Goal: Task Accomplishment & Management: Manage account settings

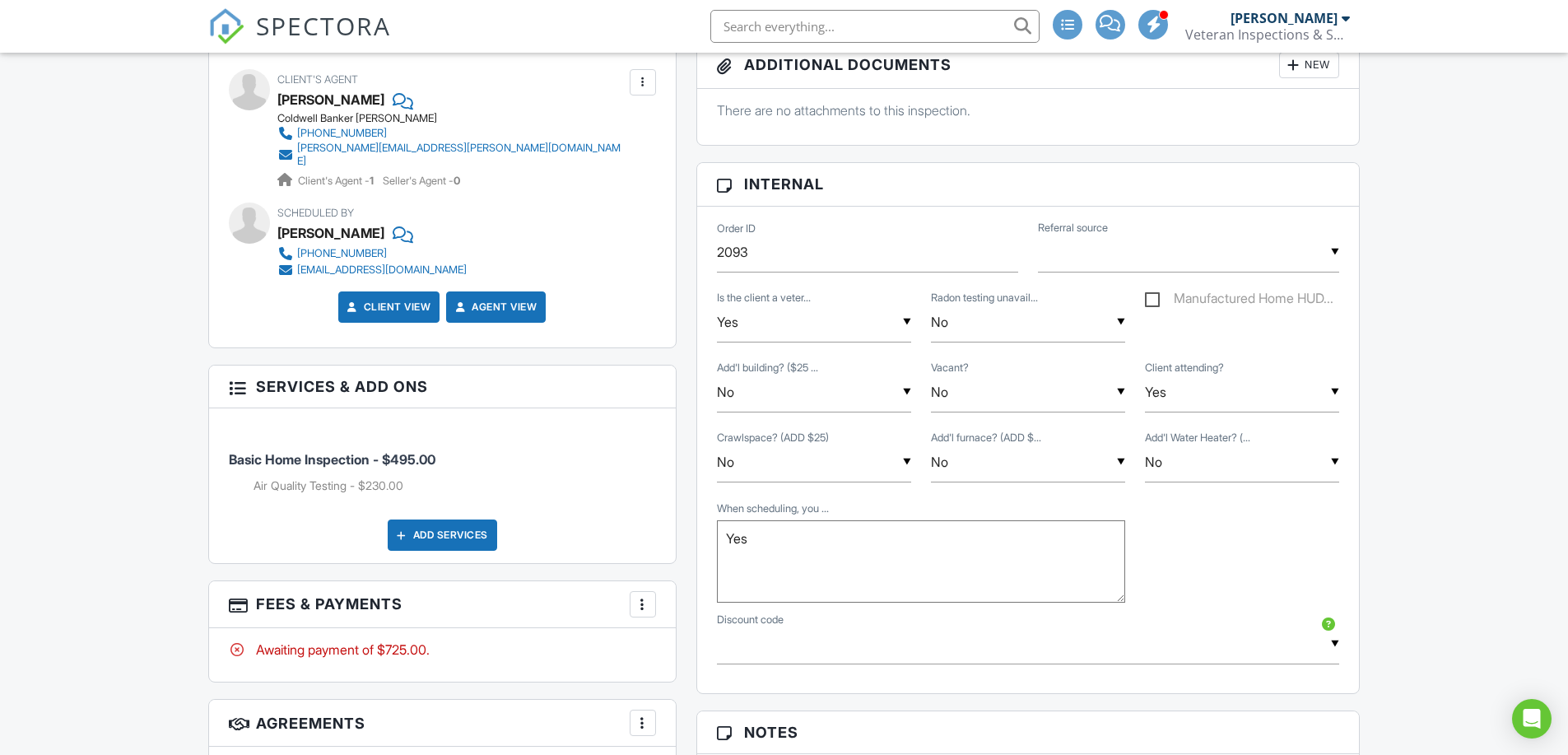
scroll to position [988, 0]
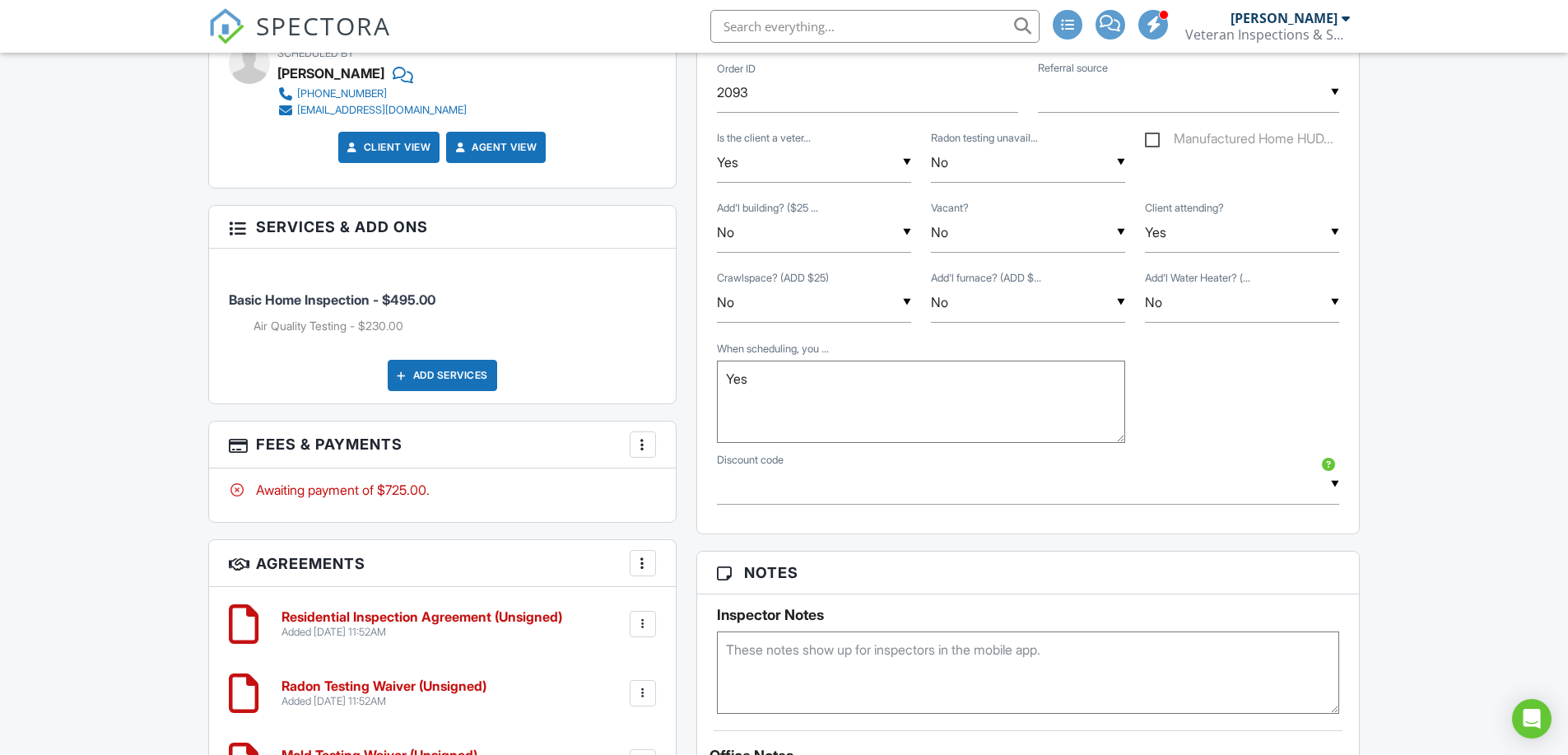
click at [645, 439] on div at bounding box center [643, 444] width 17 height 17
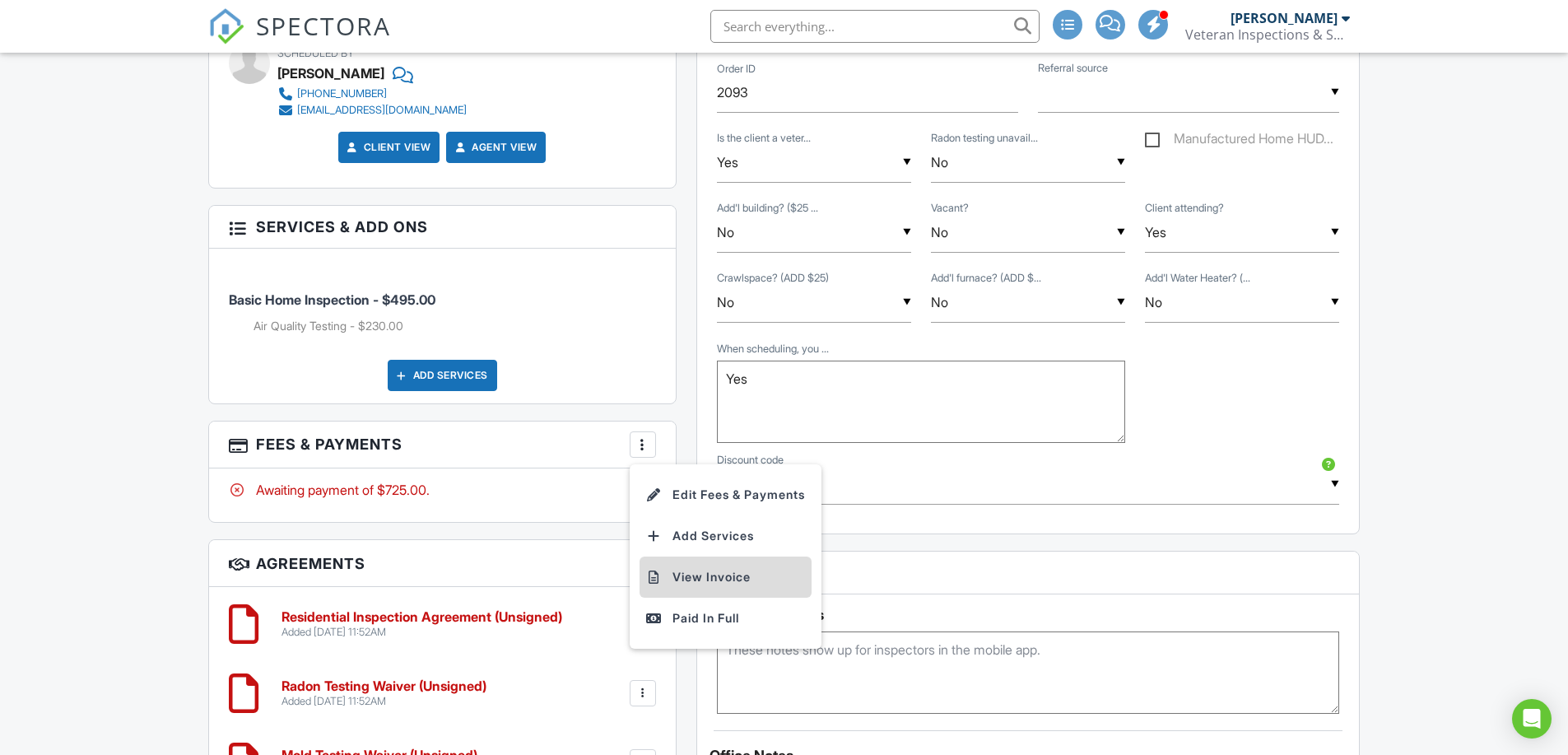
click at [695, 574] on li "View Invoice" at bounding box center [725, 577] width 172 height 42
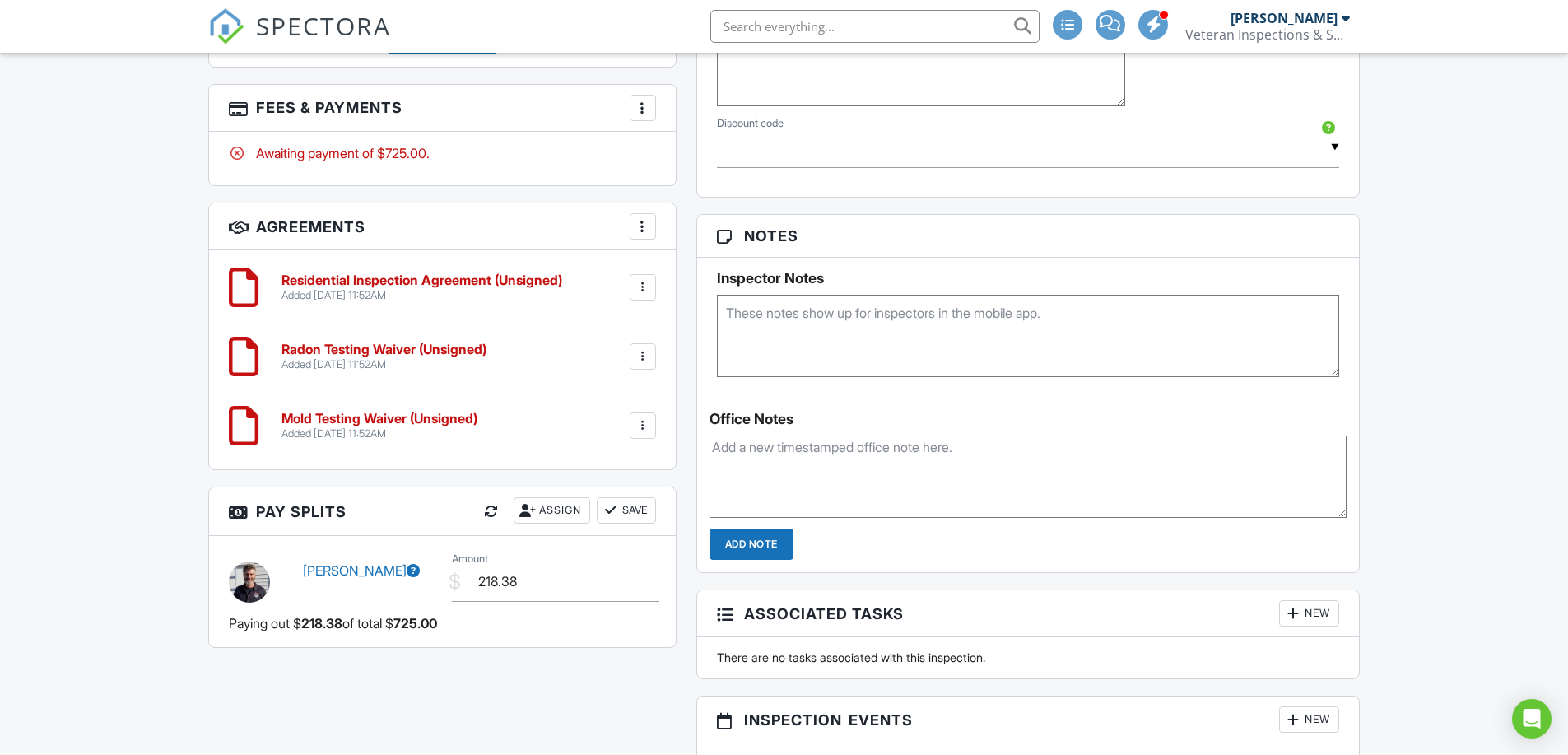
scroll to position [1400, 0]
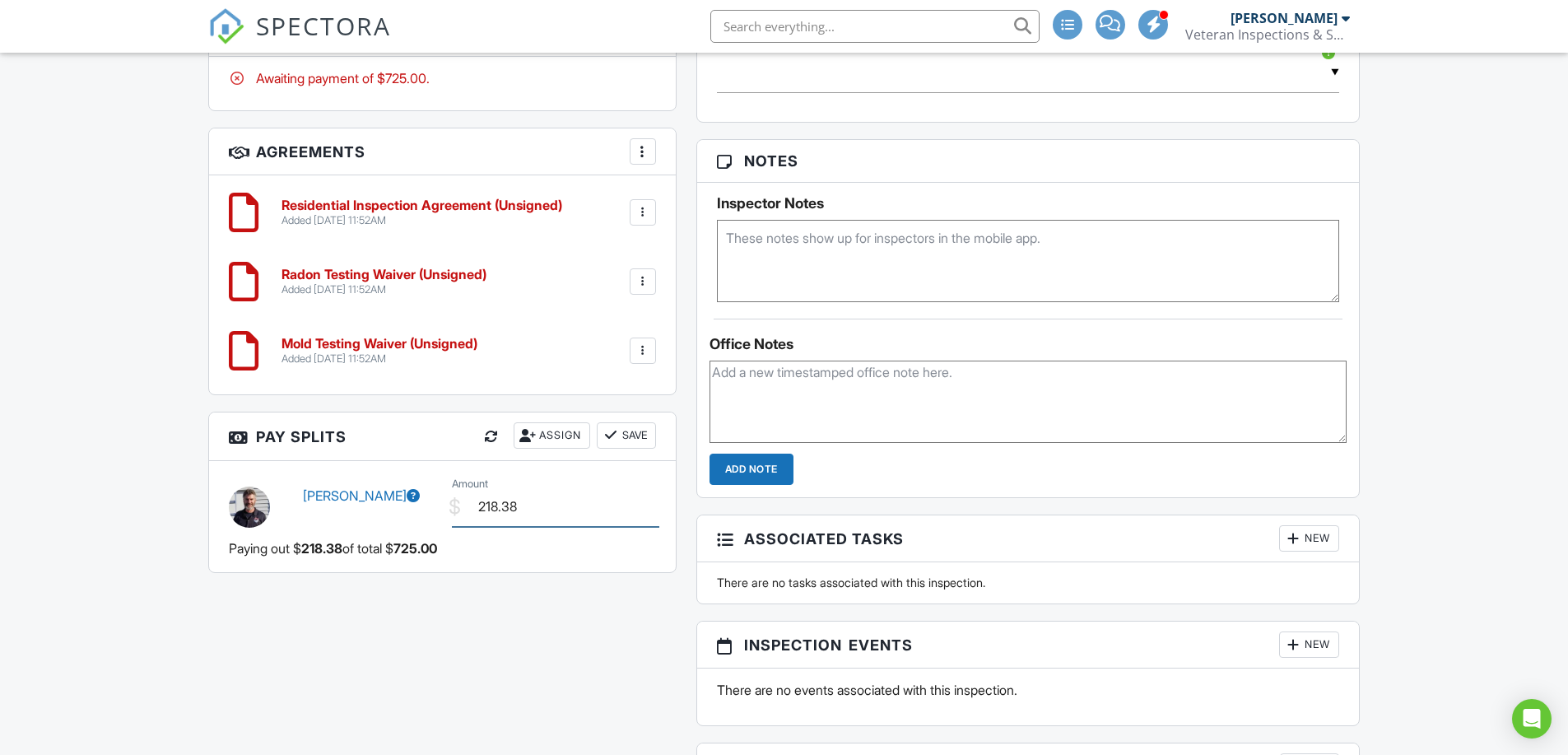
click at [495, 500] on input "218.38" at bounding box center [555, 507] width 208 height 41
click at [489, 493] on input "218.38" at bounding box center [555, 507] width 208 height 41
type input "215.62"
click at [626, 422] on button "Save" at bounding box center [626, 435] width 59 height 27
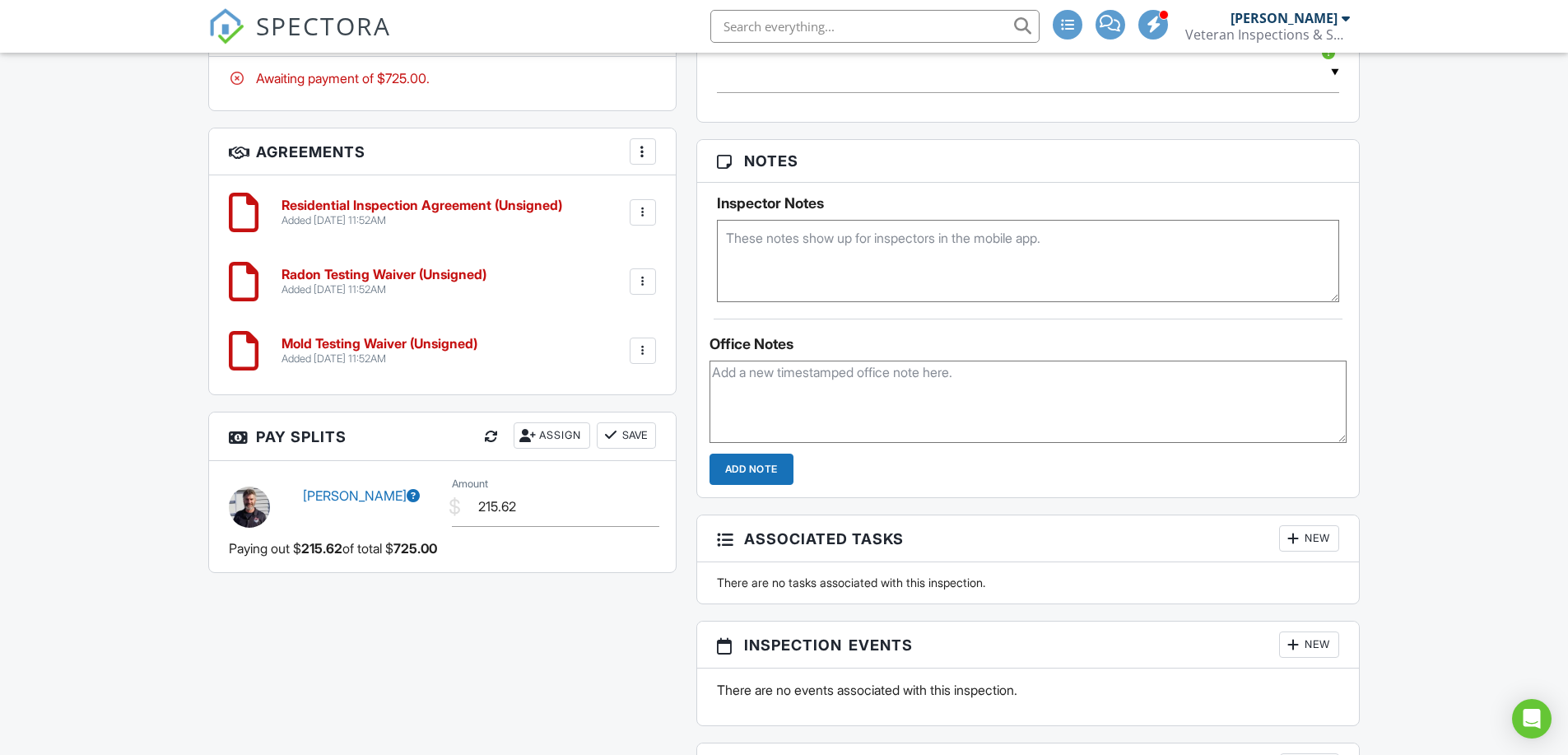
click at [640, 343] on div at bounding box center [643, 351] width 17 height 17
drag, startPoint x: 461, startPoint y: 615, endPoint x: 461, endPoint y: 593, distance: 22.0
click at [461, 615] on div "This is an Unconfirmed Inspection! This inspection hasn't been confirmed yet. I…" at bounding box center [784, 43] width 1173 height 1919
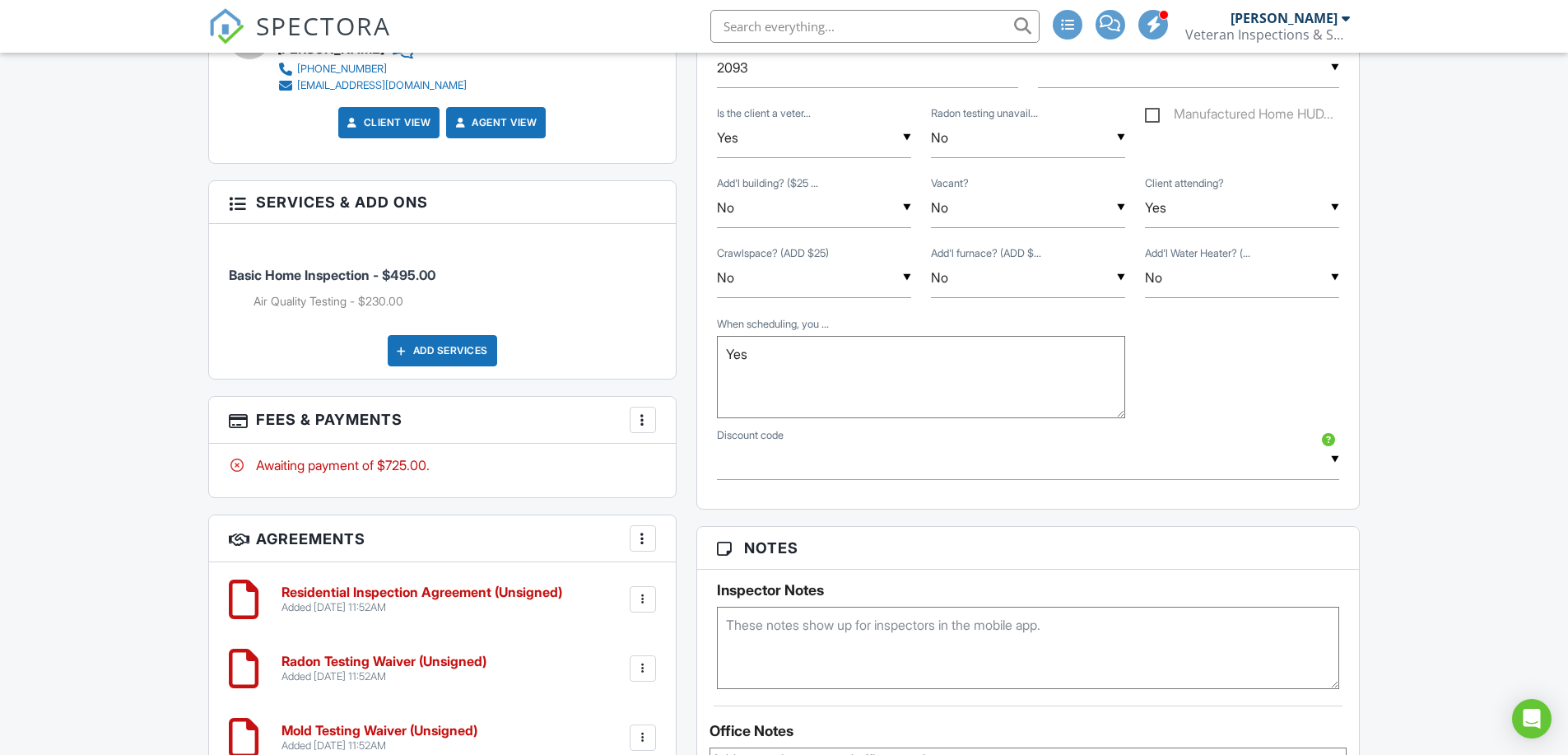
scroll to position [1317, 0]
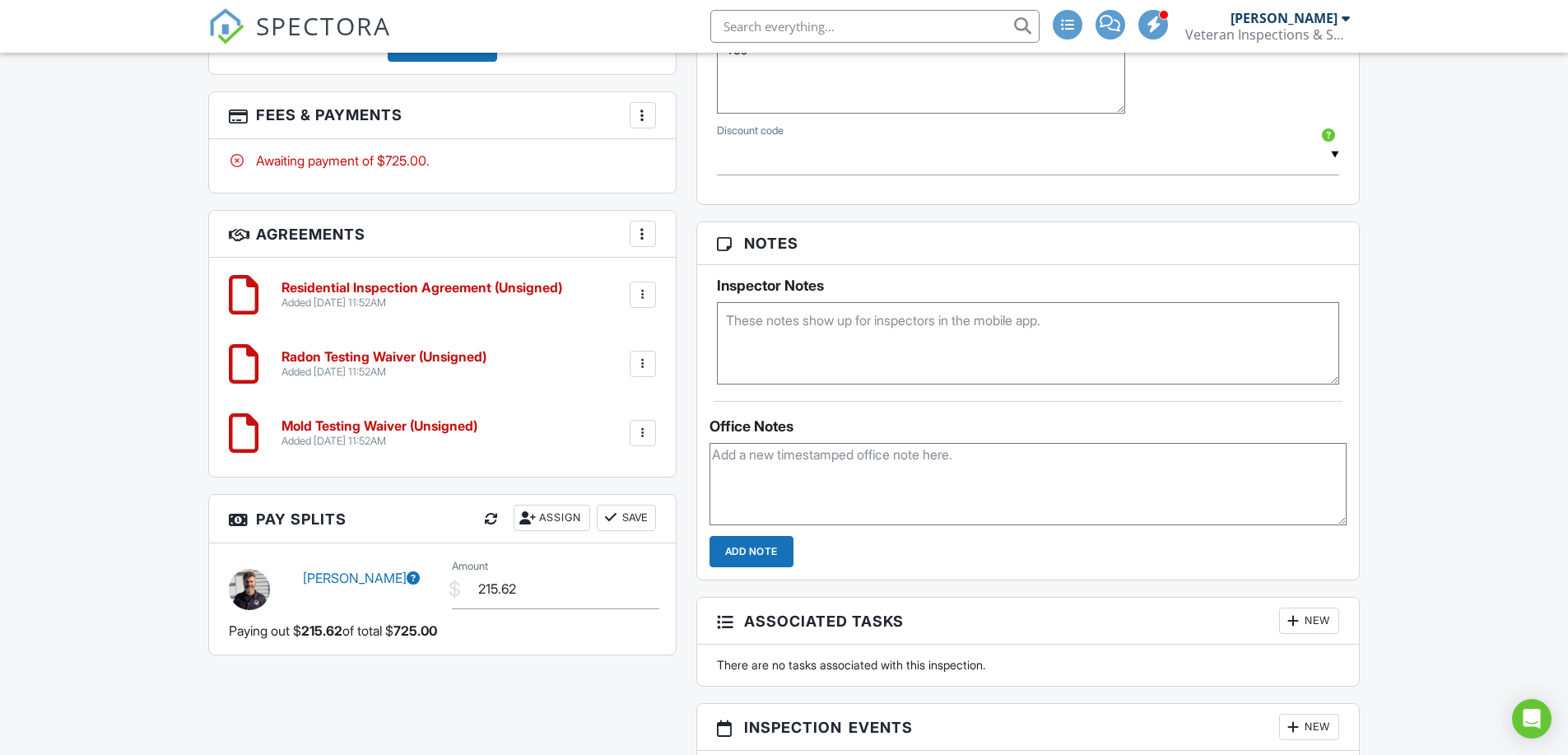
click at [638, 430] on div at bounding box center [643, 433] width 17 height 17
drag, startPoint x: 592, startPoint y: 550, endPoint x: 863, endPoint y: 66, distance: 554.7
click at [592, 550] on li "Delete" at bounding box center [600, 560] width 94 height 42
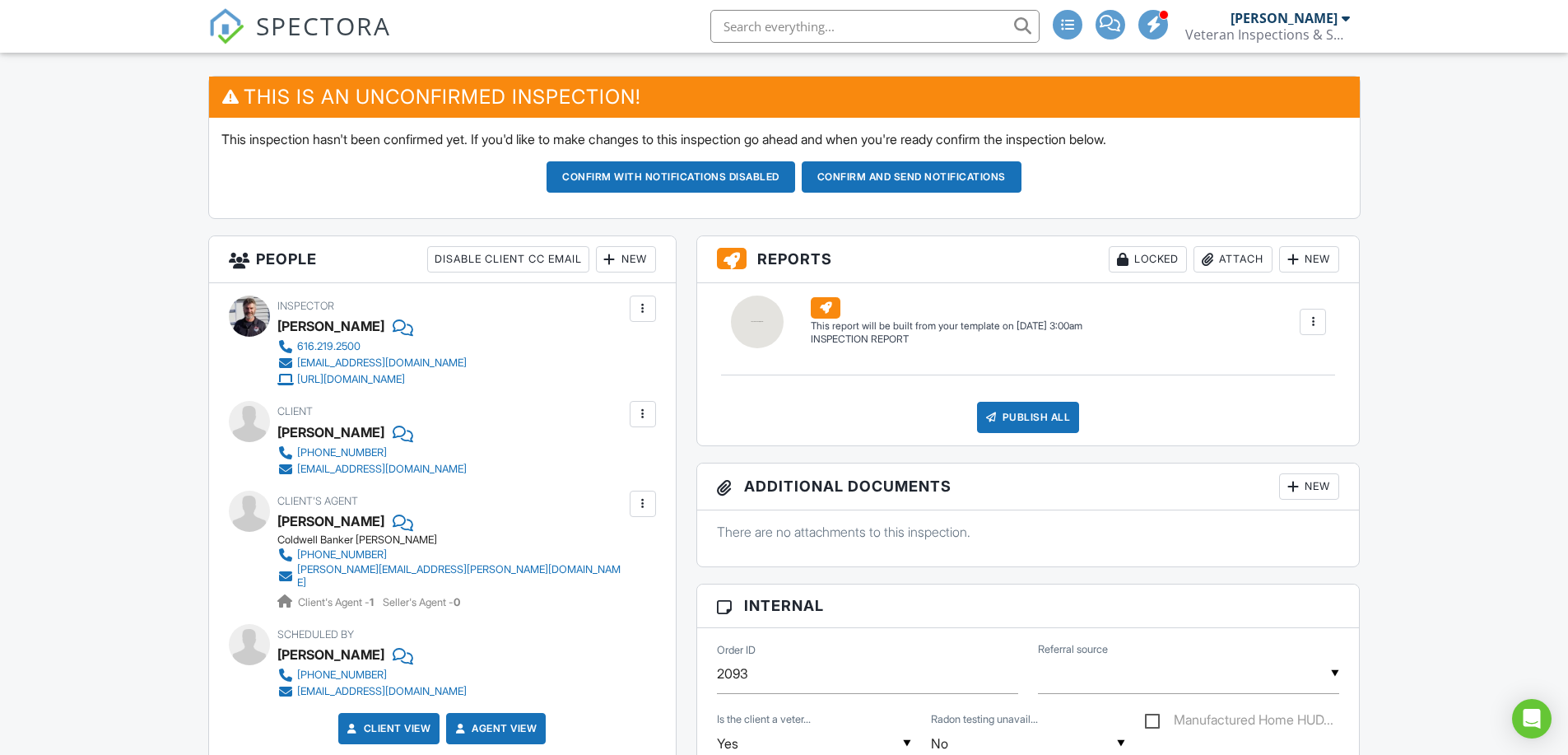
scroll to position [411, 0]
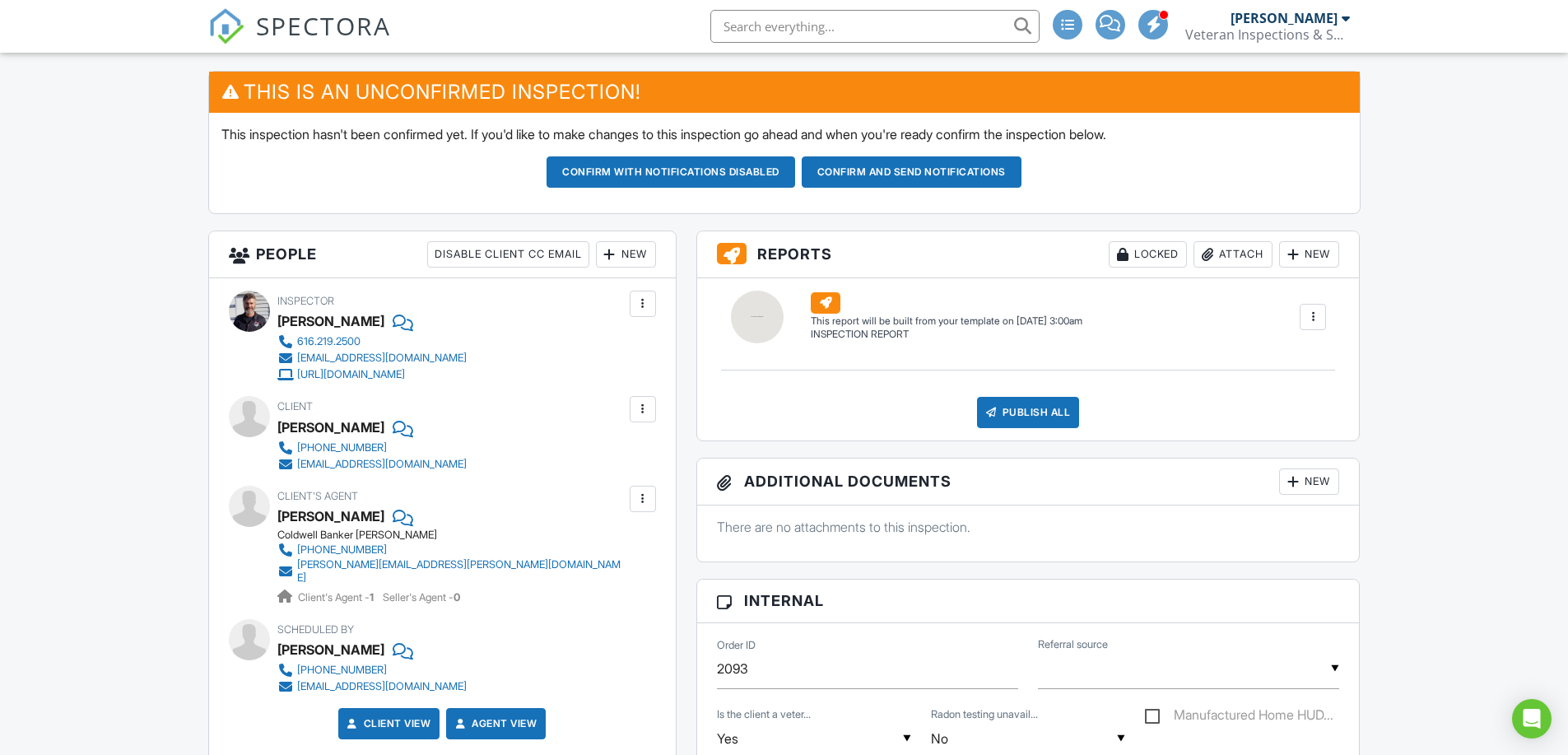
click at [796, 171] on button "Confirm and send notifications" at bounding box center [671, 172] width 249 height 31
